Goal: Task Accomplishment & Management: Use online tool/utility

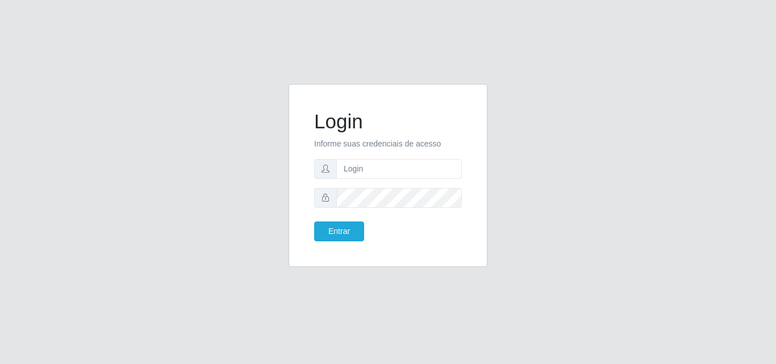
type input "[EMAIL_ADDRESS][DOMAIN_NAME]"
click at [314, 221] on button "Entrar" at bounding box center [339, 231] width 50 height 20
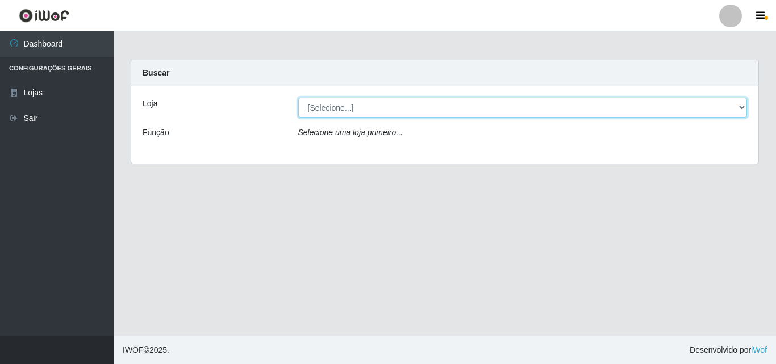
click at [533, 106] on select "[Selecione...] Corte Fácil - Unidade Emaús" at bounding box center [522, 108] width 449 height 20
select select "201"
click at [298, 98] on select "[Selecione...] Corte Fácil - Unidade Emaús" at bounding box center [522, 108] width 449 height 20
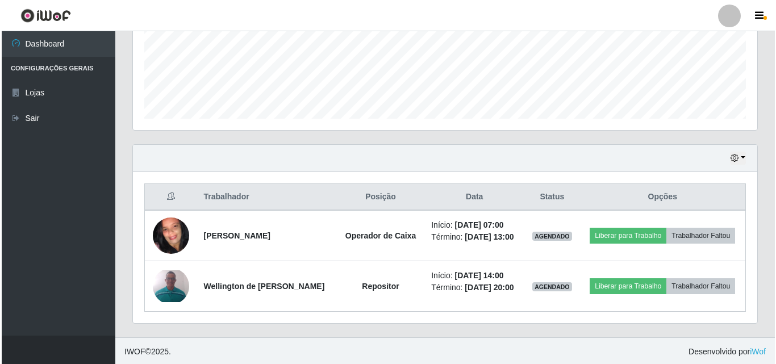
scroll to position [289, 0]
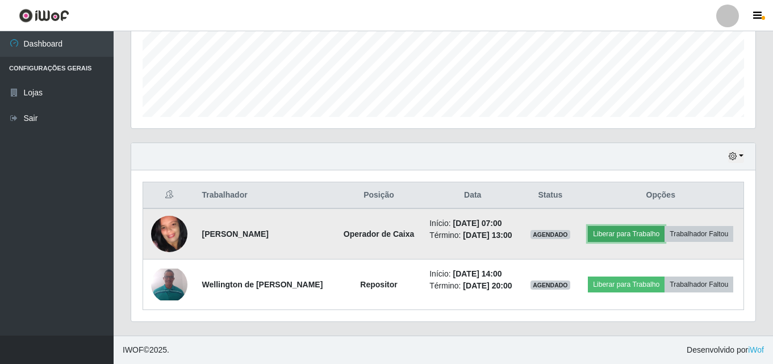
click at [614, 231] on button "Liberar para Trabalho" at bounding box center [626, 234] width 77 height 16
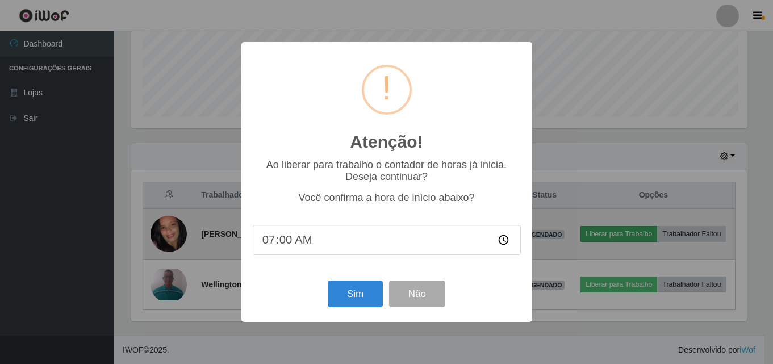
scroll to position [236, 618]
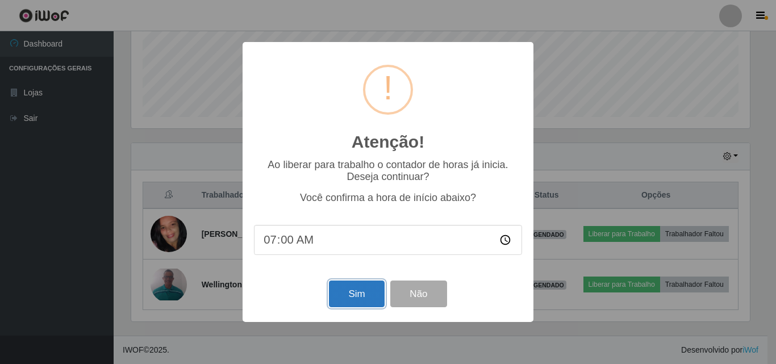
click at [348, 292] on button "Sim" at bounding box center [356, 294] width 55 height 27
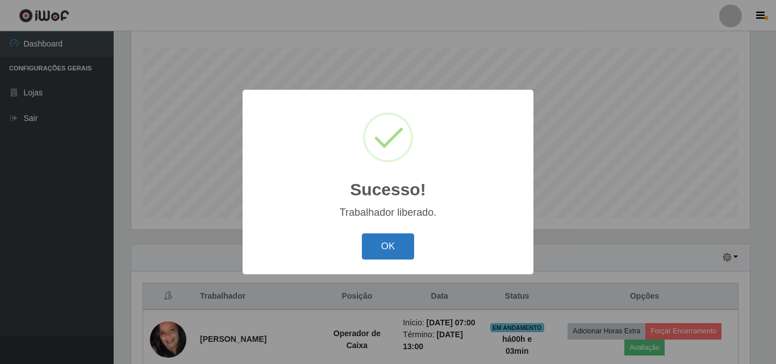
click at [391, 248] on button "OK" at bounding box center [388, 246] width 53 height 27
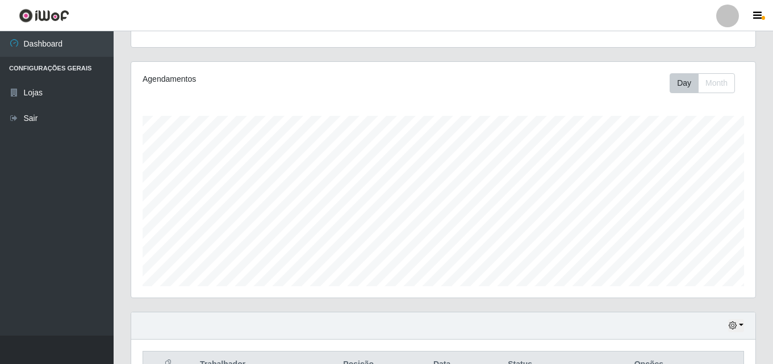
scroll to position [79, 0]
